Goal: Task Accomplishment & Management: Complete application form

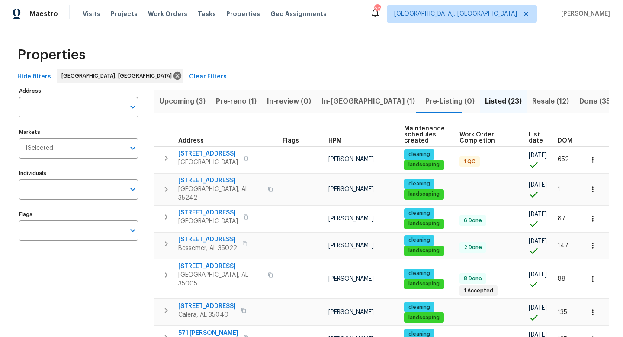
click at [173, 97] on span "Upcoming (3)" at bounding box center [182, 101] width 46 height 12
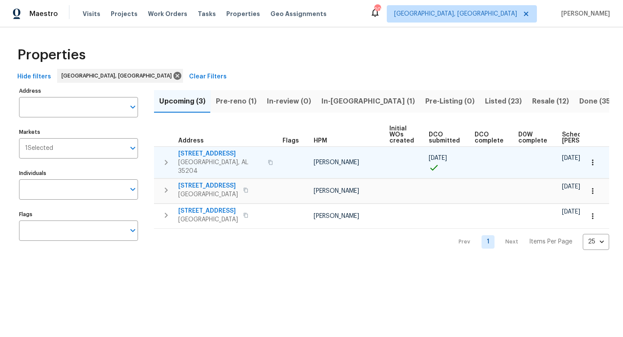
click at [210, 155] on span "1033 Graymont Ave W" at bounding box center [220, 153] width 84 height 9
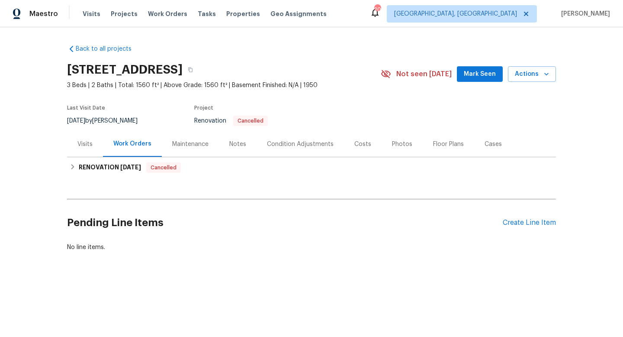
click at [360, 145] on div "Costs" at bounding box center [363, 144] width 17 height 9
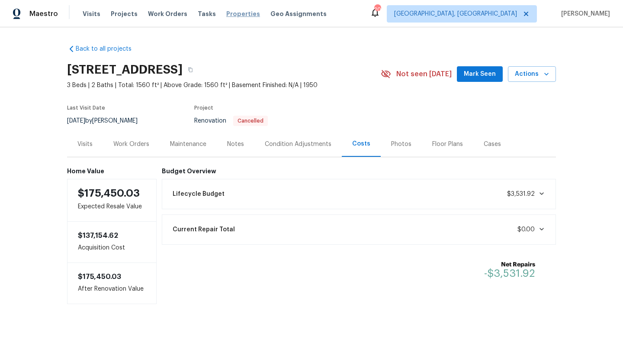
click at [235, 16] on span "Properties" at bounding box center [243, 14] width 34 height 9
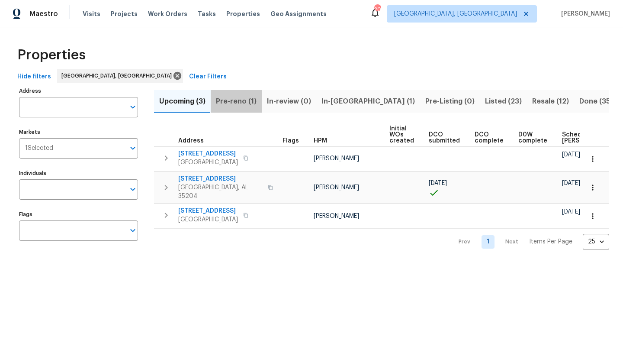
click at [244, 104] on span "Pre-reno (1)" at bounding box center [236, 101] width 41 height 12
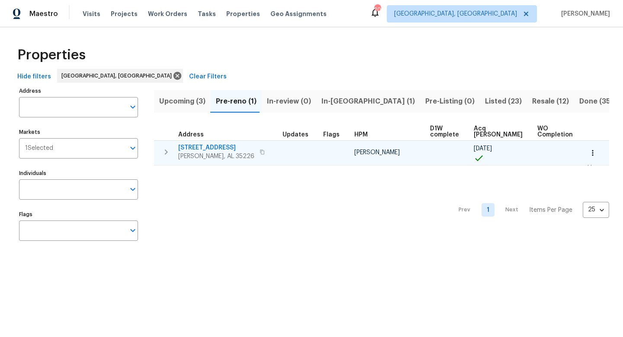
click at [257, 152] on button "button" at bounding box center [262, 152] width 10 height 12
click at [197, 145] on span "2625 Montauk Rd" at bounding box center [216, 147] width 76 height 9
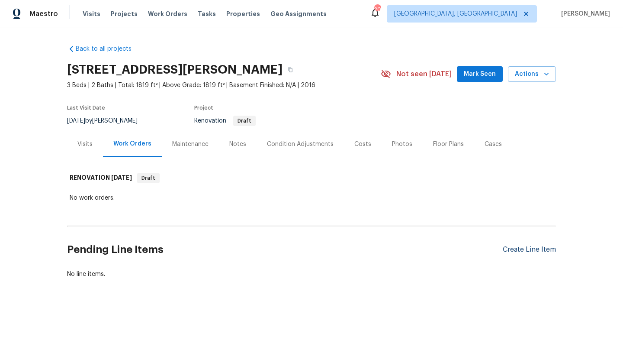
click at [518, 252] on div "Create Line Item" at bounding box center [529, 249] width 53 height 8
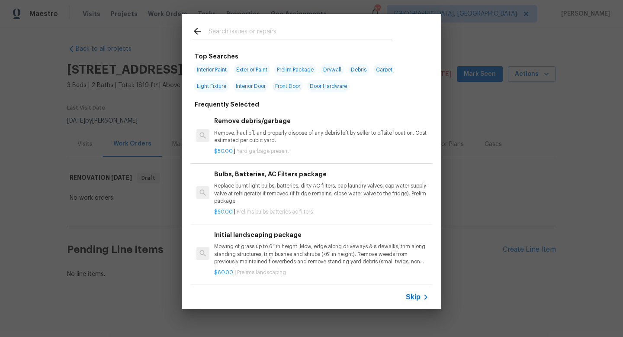
click at [232, 33] on input "text" at bounding box center [301, 32] width 184 height 13
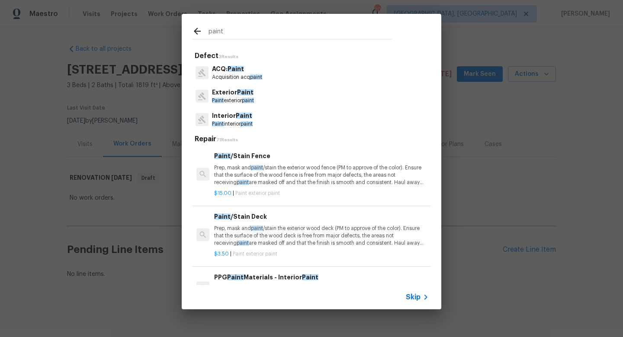
type input "paint"
click at [228, 116] on p "Interior Paint" at bounding box center [232, 115] width 41 height 9
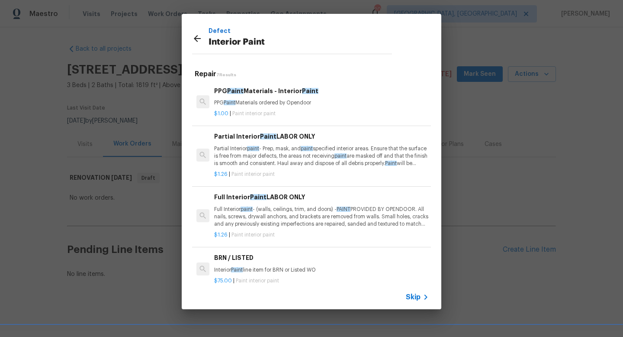
click at [268, 214] on p "Full Interior paint - (walls, ceilings, trim, and doors) - PAINT PROVIDED BY OP…" at bounding box center [321, 217] width 215 height 22
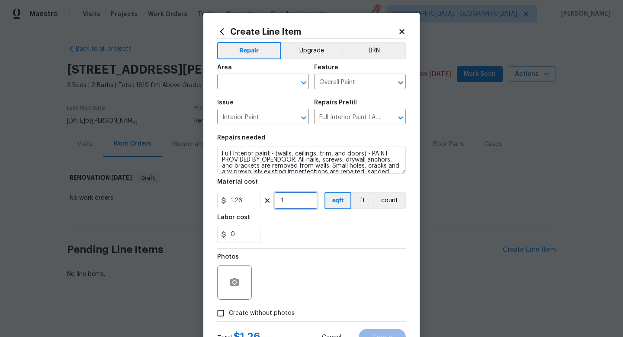
click at [283, 202] on input "1" at bounding box center [295, 200] width 43 height 17
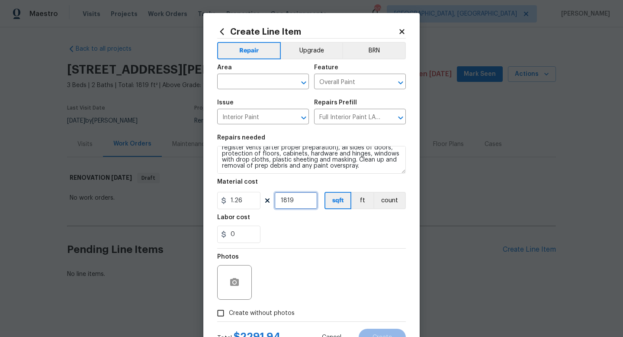
type input "1819"
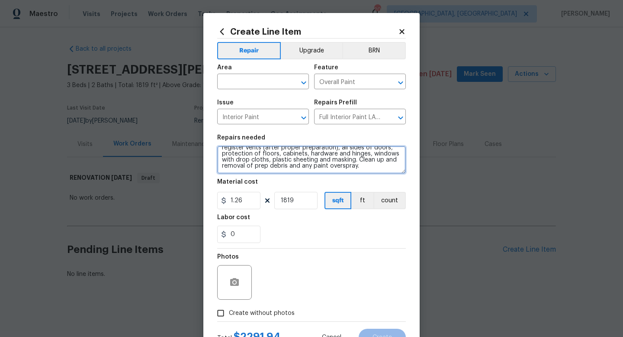
click at [349, 172] on textarea "Full Interior paint - (walls, ceilings, trim, and doors) - PAINT PROVIDED BY OP…" at bounding box center [311, 160] width 189 height 28
type textarea "Full Interior paint - (walls, ceilings, trim, and doors) - PAINT PROVIDED BY OP…"
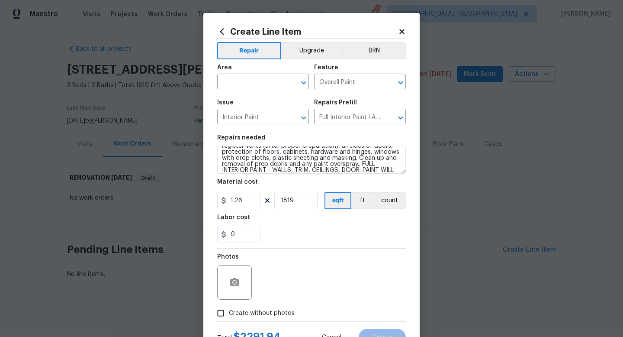
click at [311, 283] on div "Photos" at bounding box center [311, 277] width 189 height 56
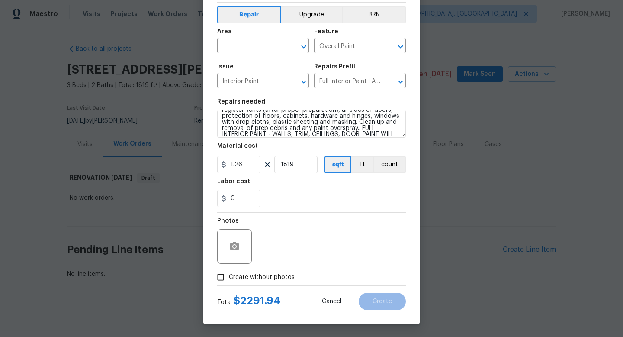
click at [261, 281] on label "Create without photos" at bounding box center [254, 277] width 82 height 16
click at [229, 281] on input "Create without photos" at bounding box center [221, 277] width 16 height 16
checkbox input "true"
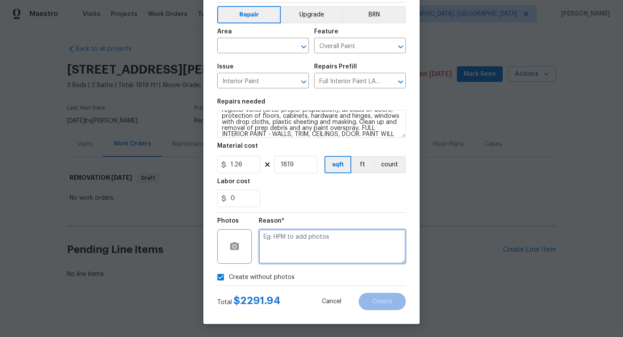
click at [314, 257] on textarea at bounding box center [332, 246] width 147 height 35
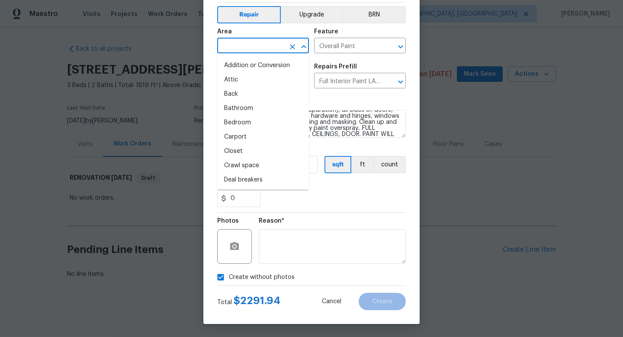
click at [232, 44] on input "text" at bounding box center [251, 46] width 68 height 13
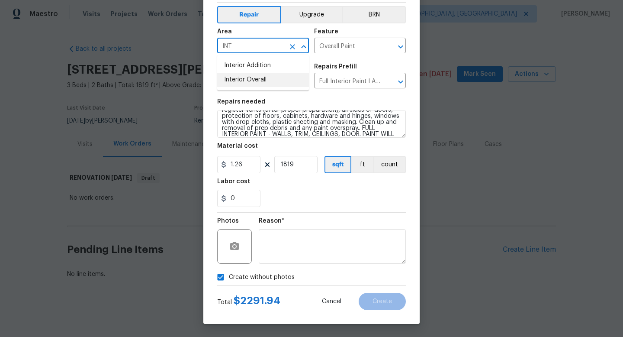
click at [236, 76] on li "Interior Overall" at bounding box center [263, 80] width 92 height 14
type input "Interior Overall"
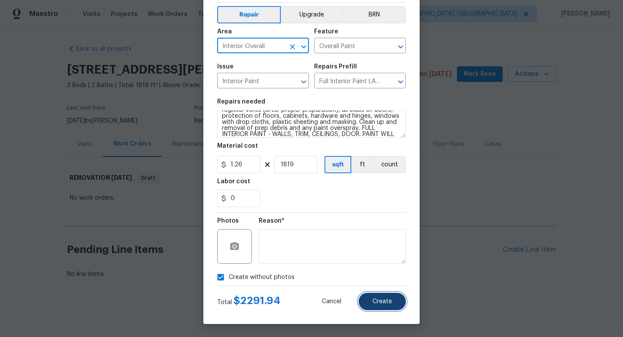
click at [371, 295] on button "Create" at bounding box center [382, 301] width 47 height 17
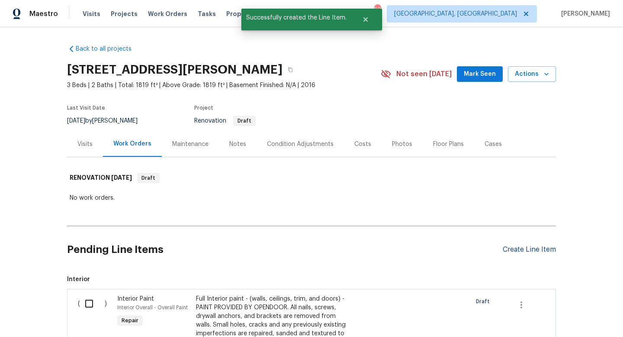
click at [520, 249] on div "Create Line Item" at bounding box center [529, 249] width 53 height 8
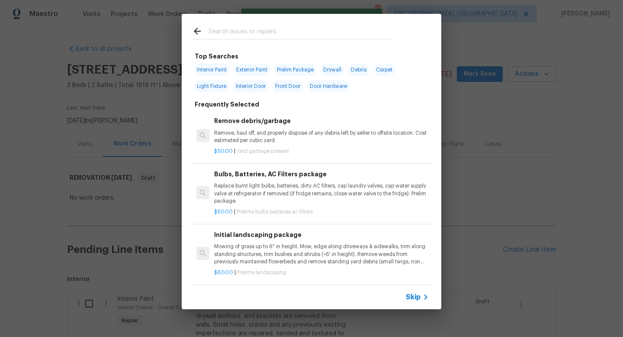
click at [255, 30] on input "text" at bounding box center [301, 32] width 184 height 13
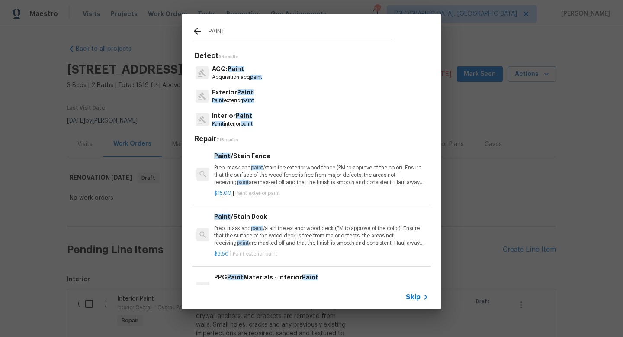
type input "PAINT"
click at [239, 117] on span "Paint" at bounding box center [244, 116] width 16 height 6
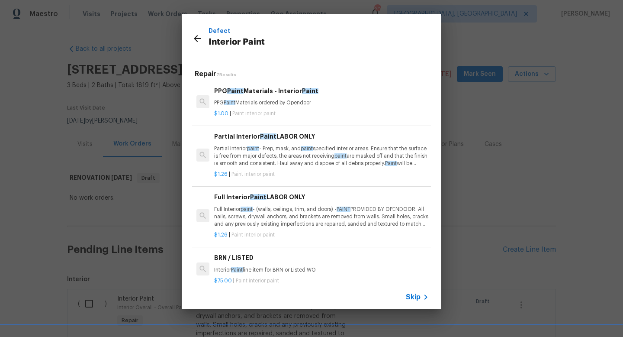
scroll to position [150, 0]
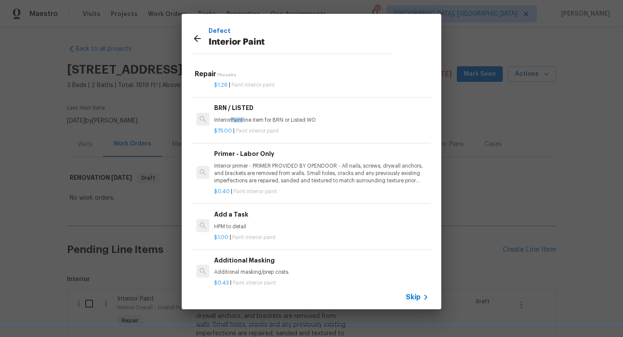
click at [239, 168] on p "Interior primer - PRIMER PROVIDED BY OPENDOOR - All nails, screws, drywall anch…" at bounding box center [321, 173] width 215 height 22
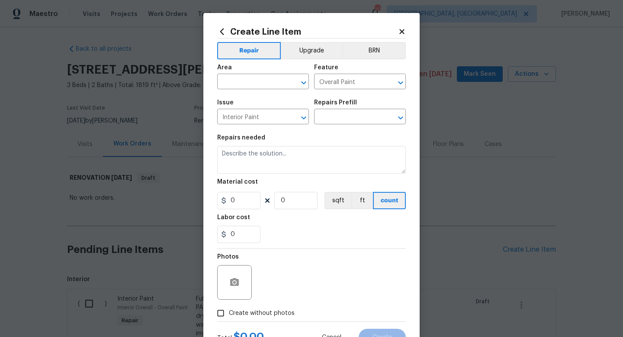
type input "Primer - Labor Only $0.40"
type textarea "Interior primer - PRIMER PROVIDED BY OPENDOOR - All nails, screws, drywall anch…"
type input "0.4"
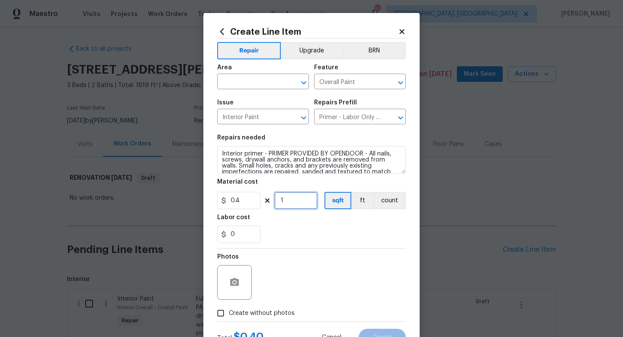
click at [299, 205] on input "1" at bounding box center [295, 200] width 43 height 17
type input "1819"
click at [248, 83] on input "text" at bounding box center [251, 82] width 68 height 13
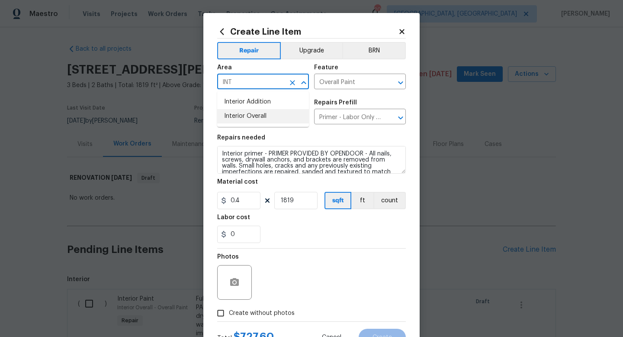
click at [246, 114] on li "Interior Overall" at bounding box center [263, 116] width 92 height 14
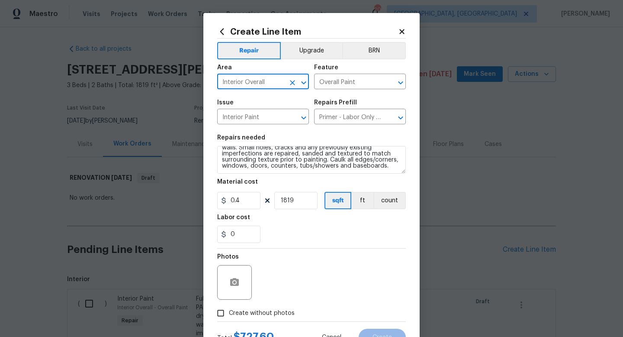
type input "Interior Overall"
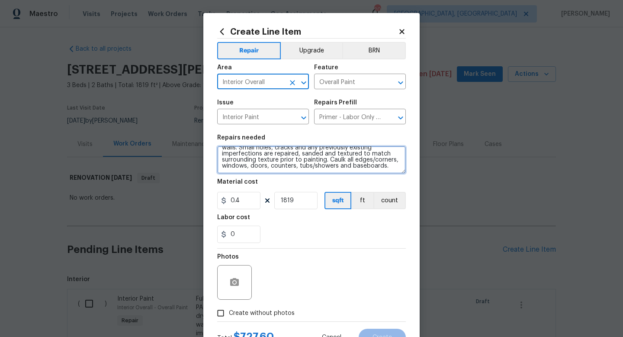
click at [373, 173] on textarea "Interior primer - PRIMER PROVIDED BY OPENDOOR - All nails, screws, drywall anch…" at bounding box center [311, 160] width 189 height 28
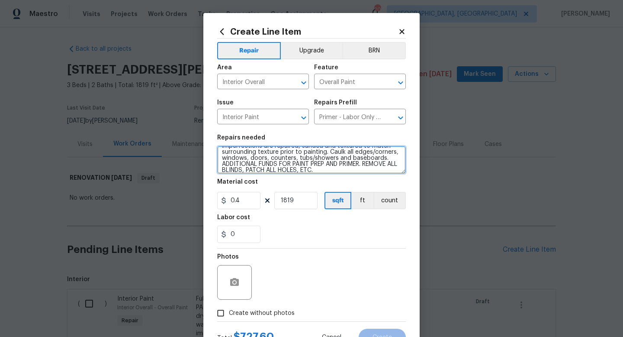
type textarea "Interior primer - PRIMER PROVIDED BY OPENDOOR - All nails, screws, drywall anch…"
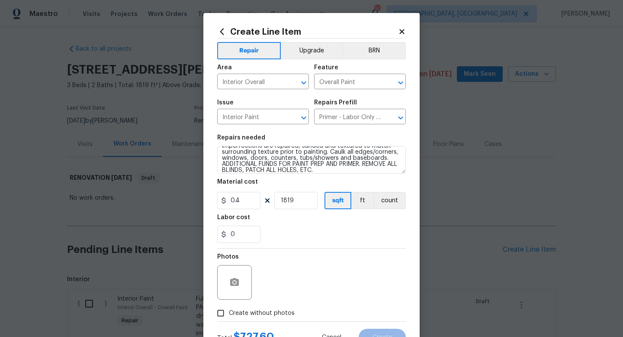
click at [345, 286] on div "Photos" at bounding box center [311, 277] width 189 height 56
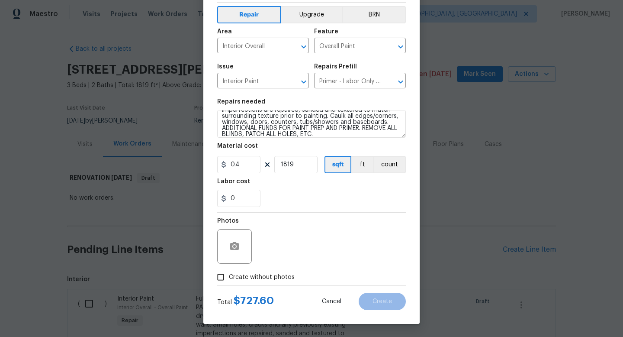
click at [260, 277] on span "Create without photos" at bounding box center [262, 277] width 66 height 9
click at [229, 277] on input "Create without photos" at bounding box center [221, 277] width 16 height 16
checkbox input "true"
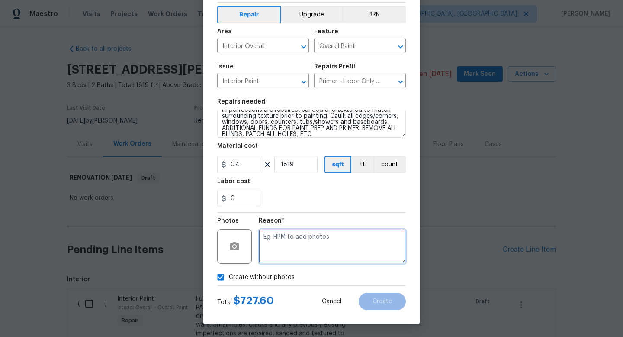
drag, startPoint x: 305, startPoint y: 249, endPoint x: 312, endPoint y: 226, distance: 23.4
click at [305, 245] on textarea at bounding box center [332, 246] width 147 height 35
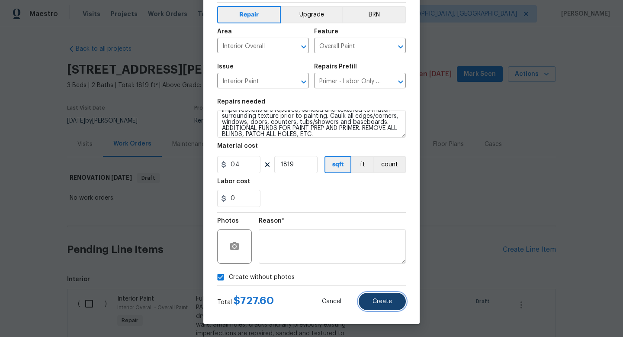
click at [392, 305] on button "Create" at bounding box center [382, 301] width 47 height 17
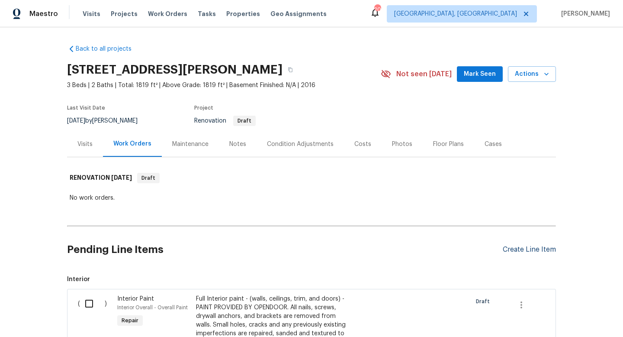
click at [534, 251] on div "Create Line Item" at bounding box center [529, 249] width 53 height 8
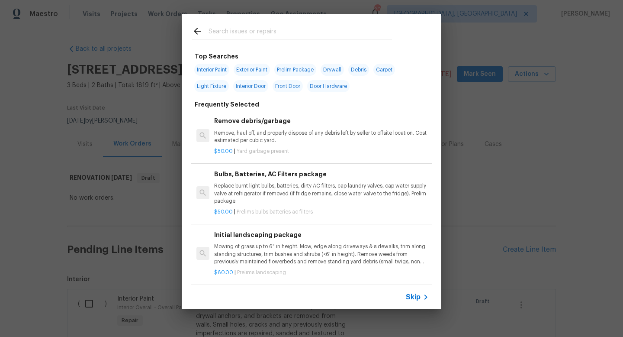
click at [239, 33] on input "text" at bounding box center [301, 32] width 184 height 13
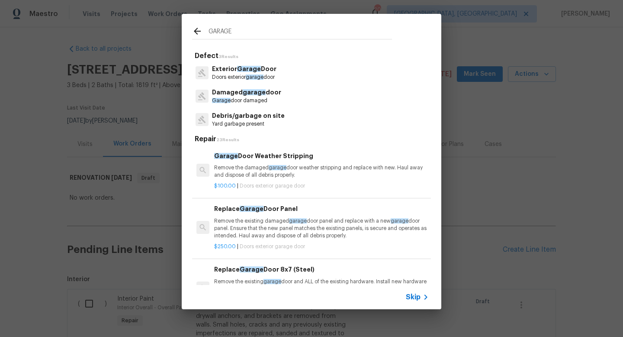
type input "GARAGE"
click at [233, 69] on p "Exterior Garage Door" at bounding box center [244, 69] width 65 height 9
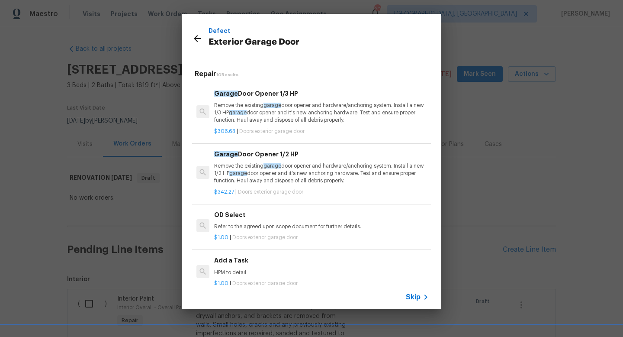
scroll to position [353, 0]
click at [236, 260] on h6 "Add a Task" at bounding box center [321, 261] width 215 height 10
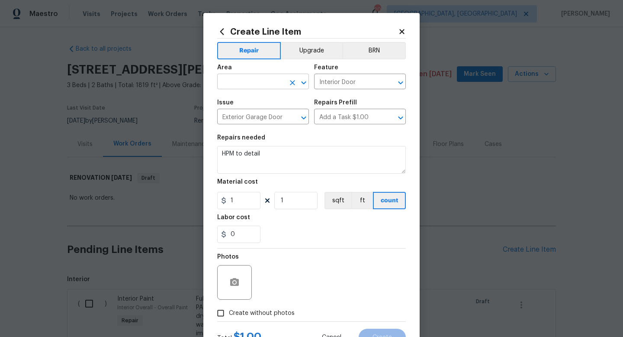
click at [234, 79] on input "text" at bounding box center [251, 82] width 68 height 13
click at [236, 98] on li "Garage" at bounding box center [263, 102] width 92 height 14
type input "Garage"
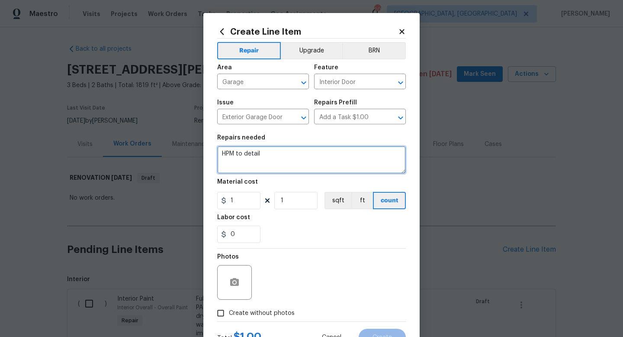
drag, startPoint x: 274, startPoint y: 154, endPoint x: 162, endPoint y: 149, distance: 112.2
click at [164, 149] on div "Create Line Item Repair Upgrade BRN Area Garage ​ Feature Interior Door ​ Issue…" at bounding box center [311, 168] width 623 height 337
type textarea "Side mount garage door not working. Inspect and repair."
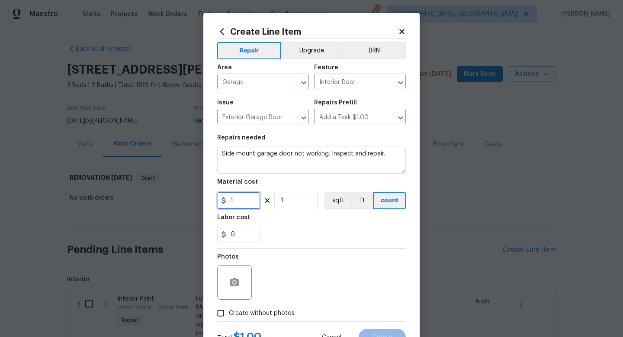
click at [244, 201] on input "1" at bounding box center [238, 200] width 43 height 17
type input "75"
click at [313, 296] on div "Photos" at bounding box center [311, 277] width 189 height 56
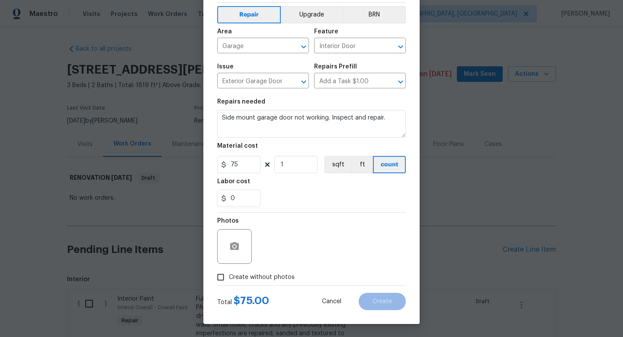
click at [258, 278] on span "Create without photos" at bounding box center [262, 277] width 66 height 9
click at [229, 278] on input "Create without photos" at bounding box center [221, 277] width 16 height 16
checkbox input "true"
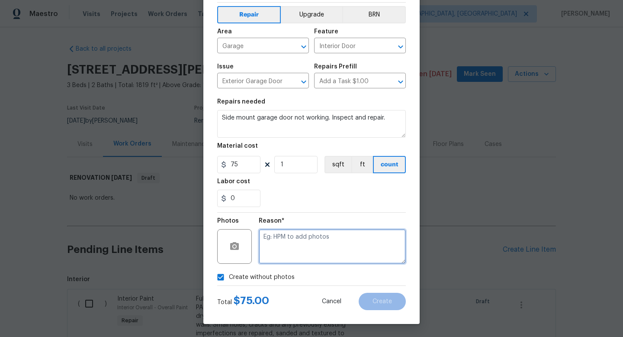
click at [317, 231] on textarea at bounding box center [332, 246] width 147 height 35
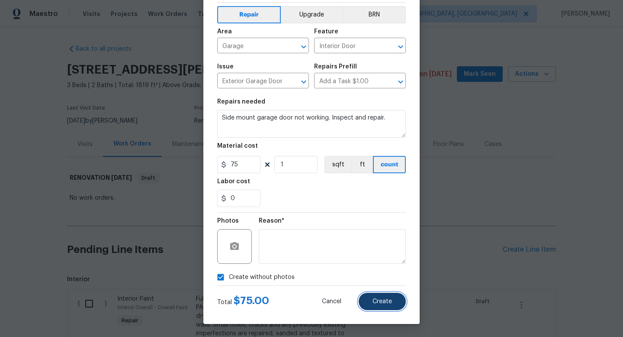
click at [385, 300] on span "Create" at bounding box center [382, 301] width 19 height 6
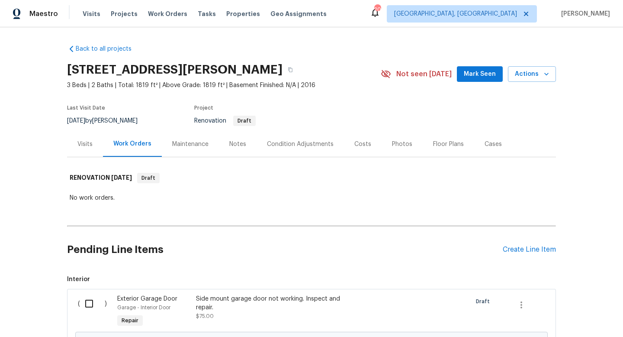
click at [522, 245] on div "Pending Line Items Create Line Item" at bounding box center [311, 249] width 489 height 40
click at [522, 248] on div "Create Line Item" at bounding box center [529, 249] width 53 height 8
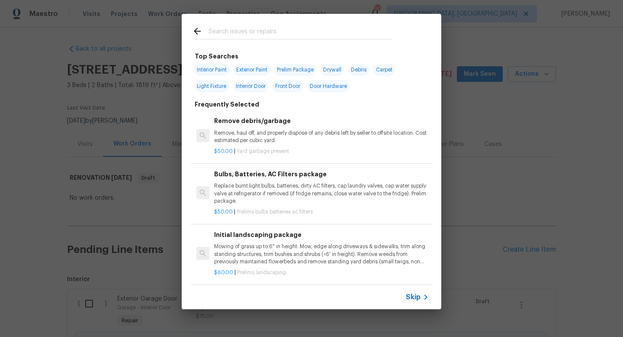
click at [243, 33] on input "text" at bounding box center [301, 32] width 184 height 13
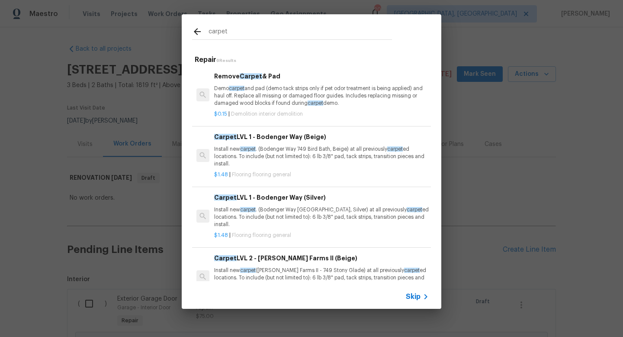
type input "carpet"
click at [279, 203] on div "Carpet LVL 1 - Bodenger Way (Silver) Install new carpet . (Bodenger Way [GEOGRA…" at bounding box center [321, 211] width 215 height 36
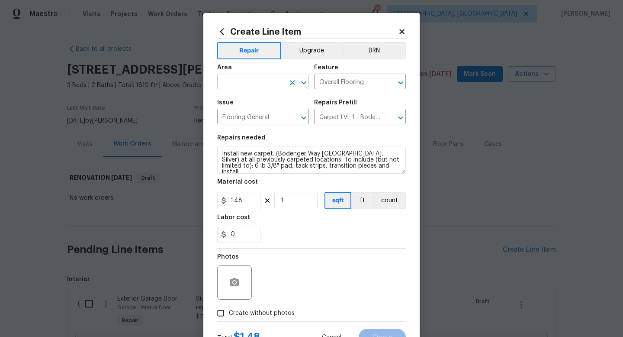
click at [248, 85] on input "text" at bounding box center [251, 82] width 68 height 13
click at [253, 117] on li "Interior Overall" at bounding box center [263, 116] width 92 height 14
type input "Interior Overall"
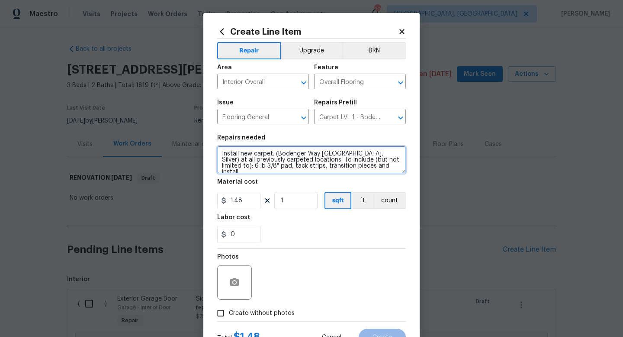
click at [381, 168] on textarea "Install new carpet. (Bodenger Way [GEOGRAPHIC_DATA], Silver) at all previously …" at bounding box center [311, 160] width 189 height 28
type textarea "Install new carpet. (Bodenger Way [GEOGRAPHIC_DATA], Silver) at all previously …"
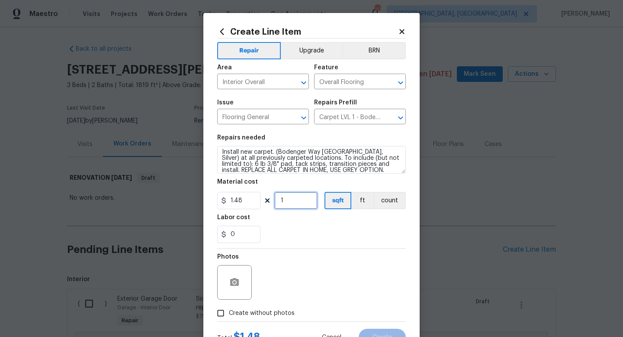
click at [291, 203] on input "1" at bounding box center [295, 200] width 43 height 17
type input "750"
click at [359, 267] on div "Photos" at bounding box center [311, 277] width 189 height 56
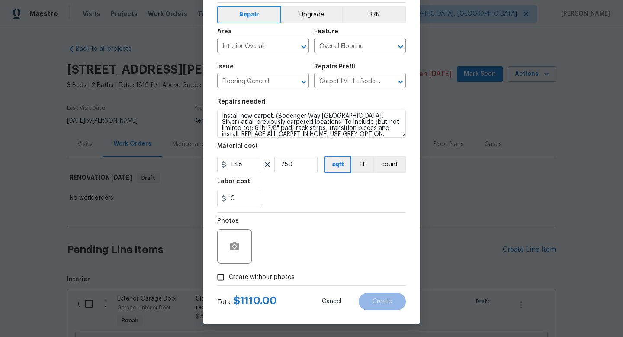
click at [268, 277] on span "Create without photos" at bounding box center [262, 277] width 66 height 9
click at [229, 277] on input "Create without photos" at bounding box center [221, 277] width 16 height 16
checkbox input "true"
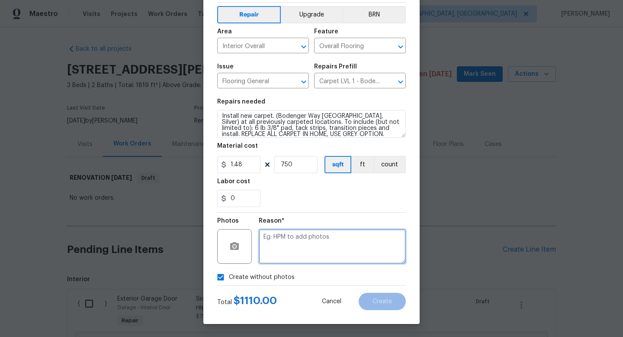
click at [301, 240] on textarea at bounding box center [332, 246] width 147 height 35
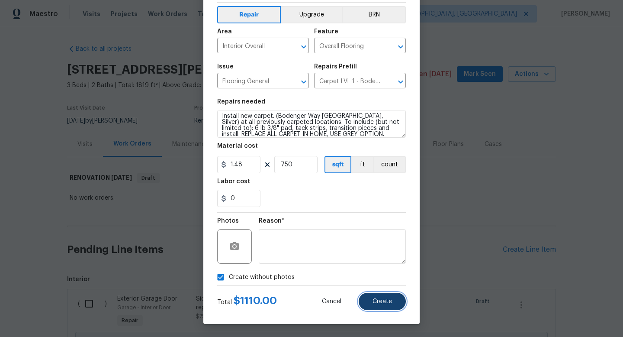
click at [375, 297] on button "Create" at bounding box center [382, 301] width 47 height 17
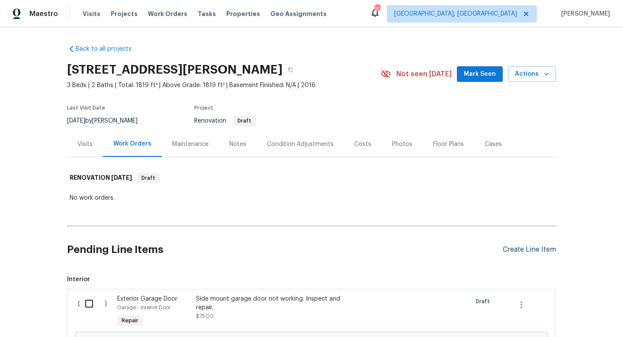
click at [517, 250] on div "Create Line Item" at bounding box center [529, 249] width 53 height 8
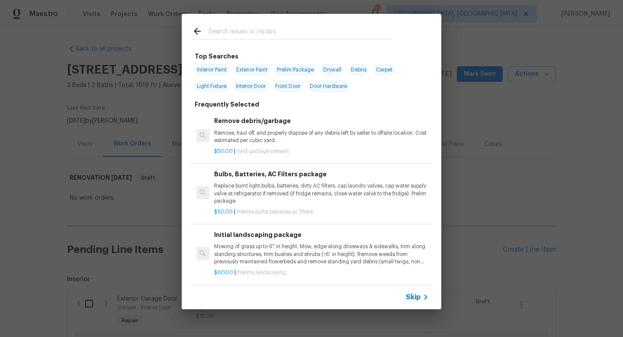
click at [257, 29] on input "text" at bounding box center [301, 32] width 184 height 13
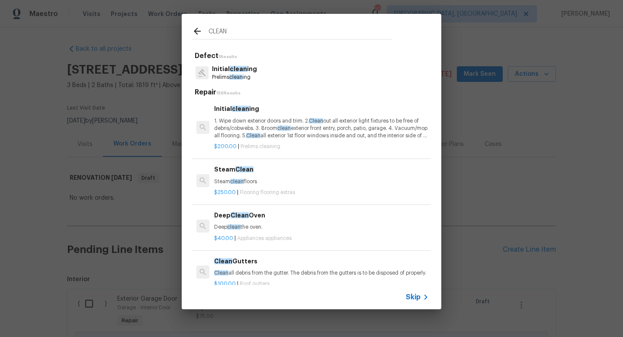
type input "CLEAN"
click at [266, 119] on p "1. Wipe down exterior doors and trim. 2. Clean out all exterior light fixtures …" at bounding box center [321, 128] width 215 height 22
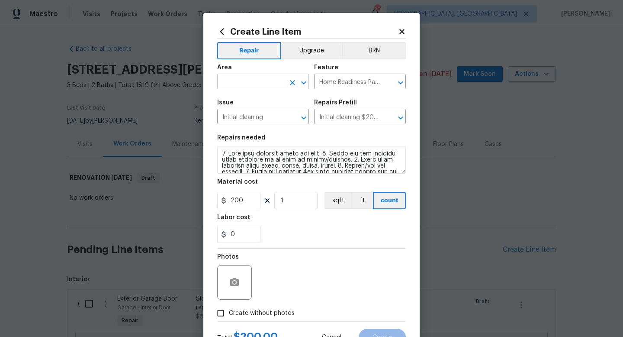
click at [256, 84] on input "text" at bounding box center [251, 82] width 68 height 13
click at [258, 117] on li "Interior Overall" at bounding box center [263, 116] width 92 height 14
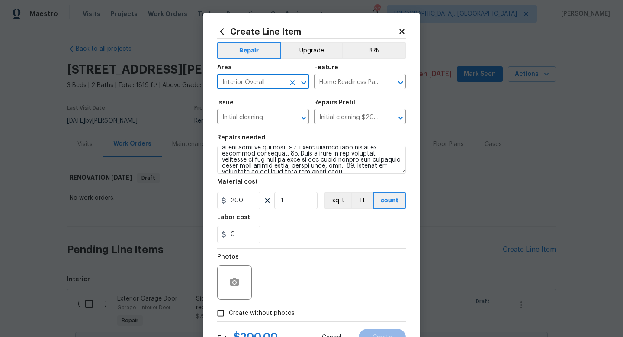
type input "Interior Overall"
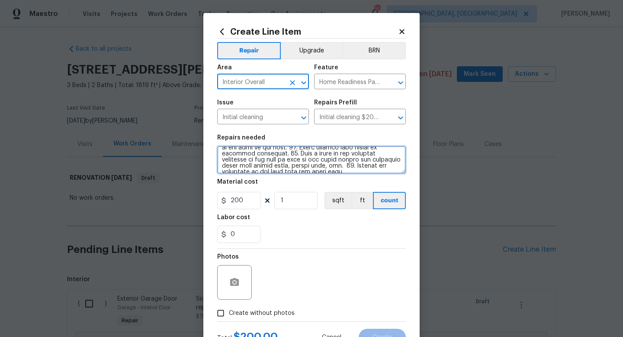
click at [393, 169] on textarea at bounding box center [311, 160] width 189 height 28
type textarea "1. Wipe down exterior doors and trim. 2. Clean out all exterior light fixtures …"
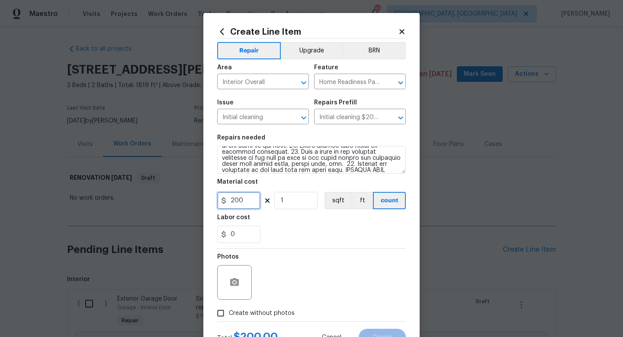
drag, startPoint x: 253, startPoint y: 207, endPoint x: 129, endPoint y: 171, distance: 128.9
click at [135, 172] on div "Create Line Item Repair Upgrade BRN Area Interior Overall ​ Feature Home Readin…" at bounding box center [311, 168] width 623 height 337
type input "400"
click at [294, 271] on div "Photos" at bounding box center [311, 277] width 189 height 56
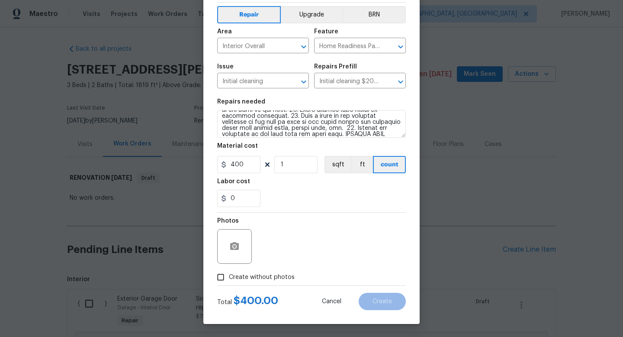
click at [266, 273] on span "Create without photos" at bounding box center [262, 277] width 66 height 9
click at [229, 272] on input "Create without photos" at bounding box center [221, 277] width 16 height 16
checkbox input "true"
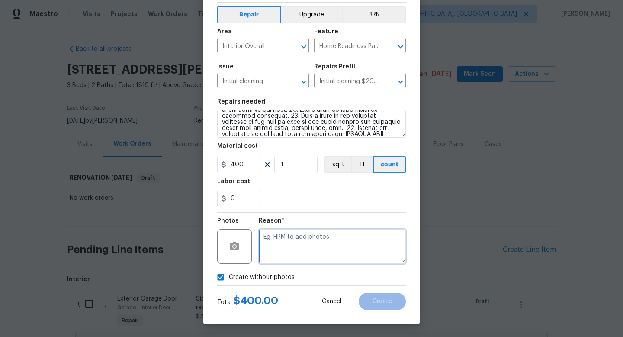
click at [318, 232] on textarea at bounding box center [332, 246] width 147 height 35
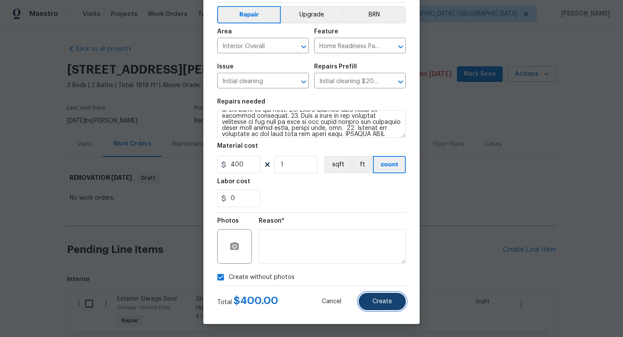
click at [378, 301] on span "Create" at bounding box center [382, 301] width 19 height 6
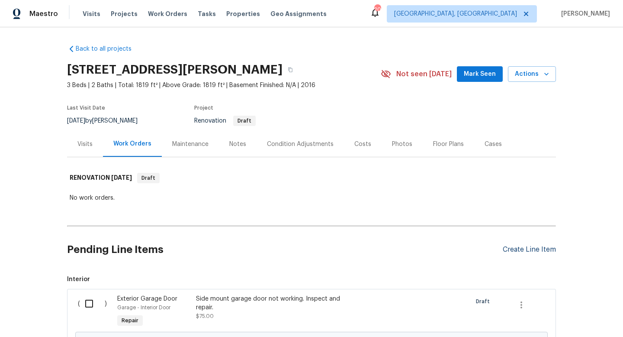
click at [515, 252] on div "Create Line Item" at bounding box center [529, 249] width 53 height 8
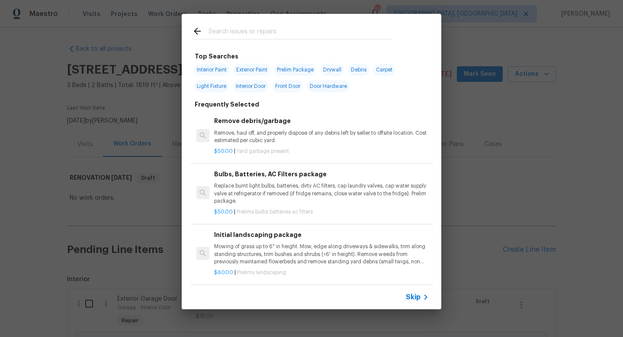
click at [248, 33] on input "text" at bounding box center [301, 32] width 184 height 13
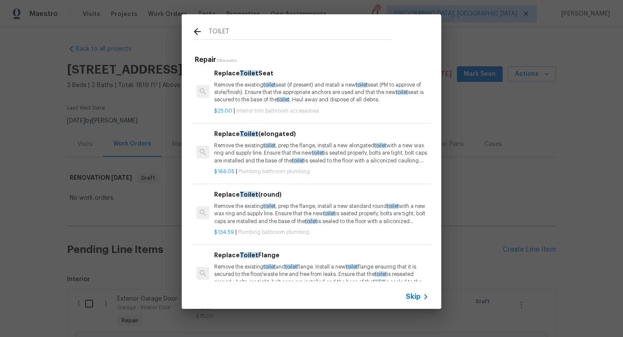
scroll to position [0, 0]
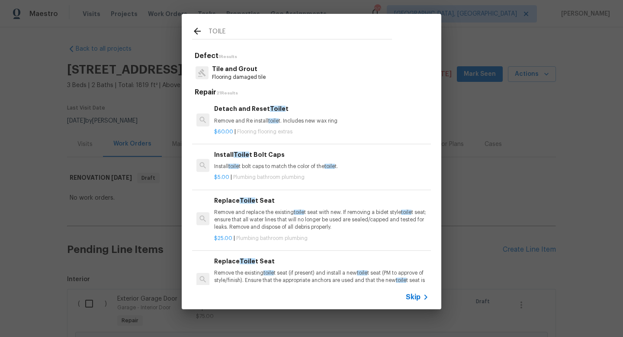
click at [297, 38] on input "TOILE" at bounding box center [301, 32] width 184 height 13
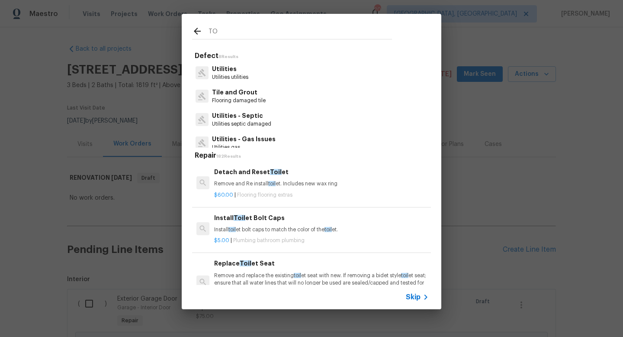
type input "T"
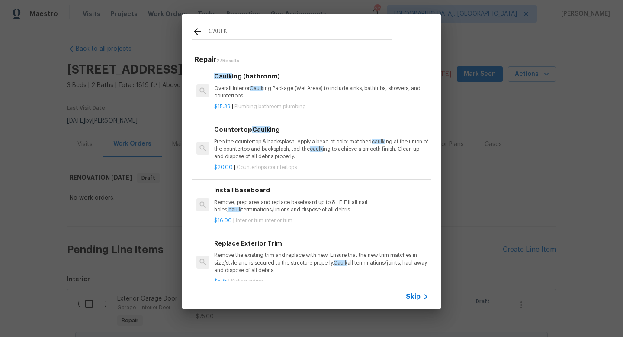
type input "CAULK"
click at [255, 92] on p "Overall Interior Caulk ing Package (Wet Areas) to include sinks, bathtubs, show…" at bounding box center [321, 92] width 215 height 15
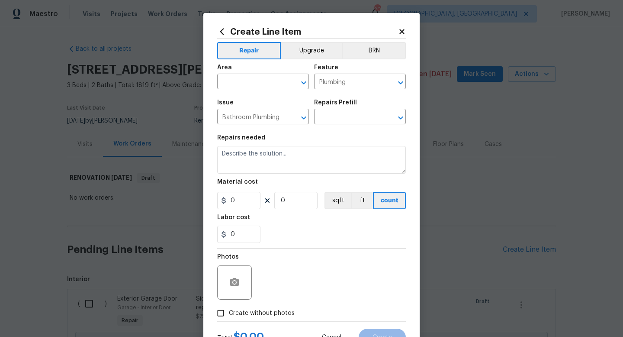
type input "Caulking (bathroom) $15.39"
type textarea "Overall Interior Caulking Package (Wet Areas) to include sinks, bathtubs, showe…"
type input "15.39"
type input "1"
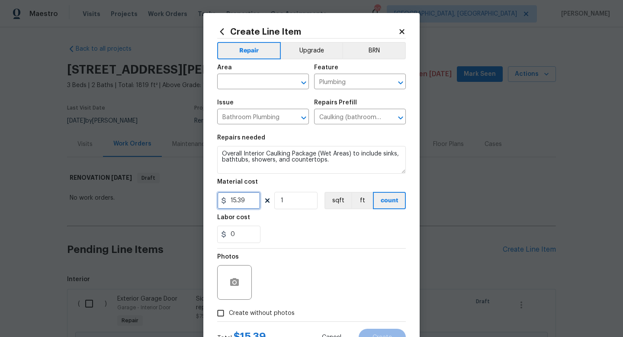
drag, startPoint x: 252, startPoint y: 203, endPoint x: 137, endPoint y: 166, distance: 120.2
click at [137, 166] on div "Create Line Item Repair Upgrade BRN Area ​ Feature Plumbing ​ Issue Bathroom Pl…" at bounding box center [311, 168] width 623 height 337
type input "20"
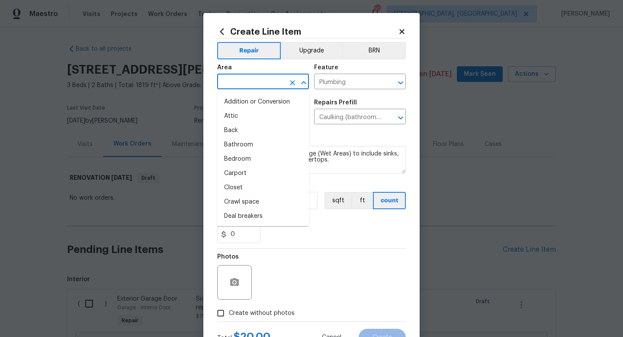
click at [242, 81] on input "text" at bounding box center [251, 82] width 68 height 13
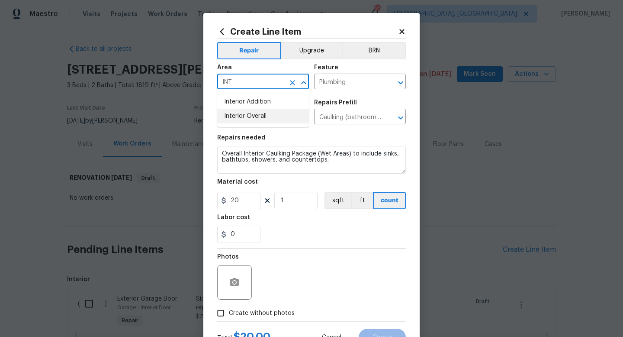
click at [252, 116] on li "Interior Overall" at bounding box center [263, 116] width 92 height 14
type input "Interior Overall"
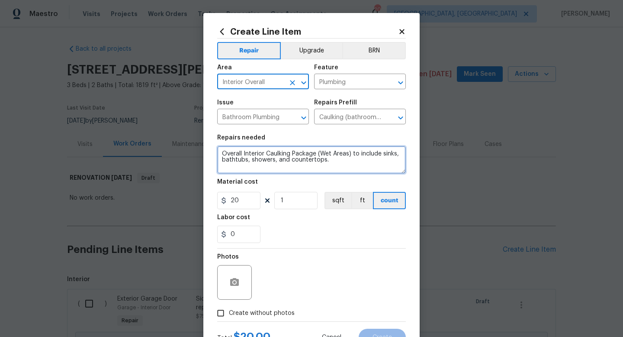
click at [348, 160] on textarea "Overall Interior Caulking Package (Wet Areas) to include sinks, bathtubs, showe…" at bounding box center [311, 160] width 189 height 28
type textarea "Overall Interior Caulking Package (Wet Areas) to include sinks, bathtubs, showe…"
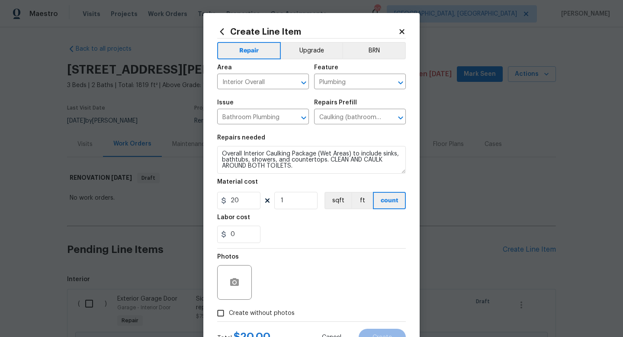
click at [363, 291] on div "Photos" at bounding box center [311, 277] width 189 height 56
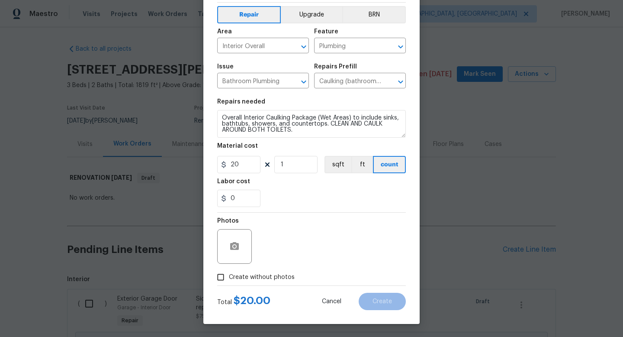
click at [243, 279] on span "Create without photos" at bounding box center [262, 277] width 66 height 9
click at [229, 279] on input "Create without photos" at bounding box center [221, 277] width 16 height 16
checkbox input "true"
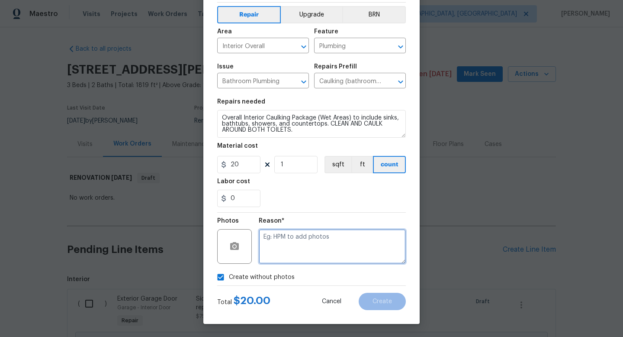
click at [322, 234] on textarea at bounding box center [332, 246] width 147 height 35
type textarea "N"
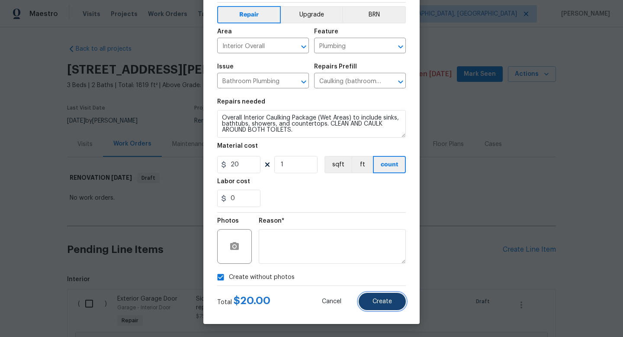
click at [387, 306] on button "Create" at bounding box center [382, 301] width 47 height 17
